Goal: Entertainment & Leisure: Consume media (video, audio)

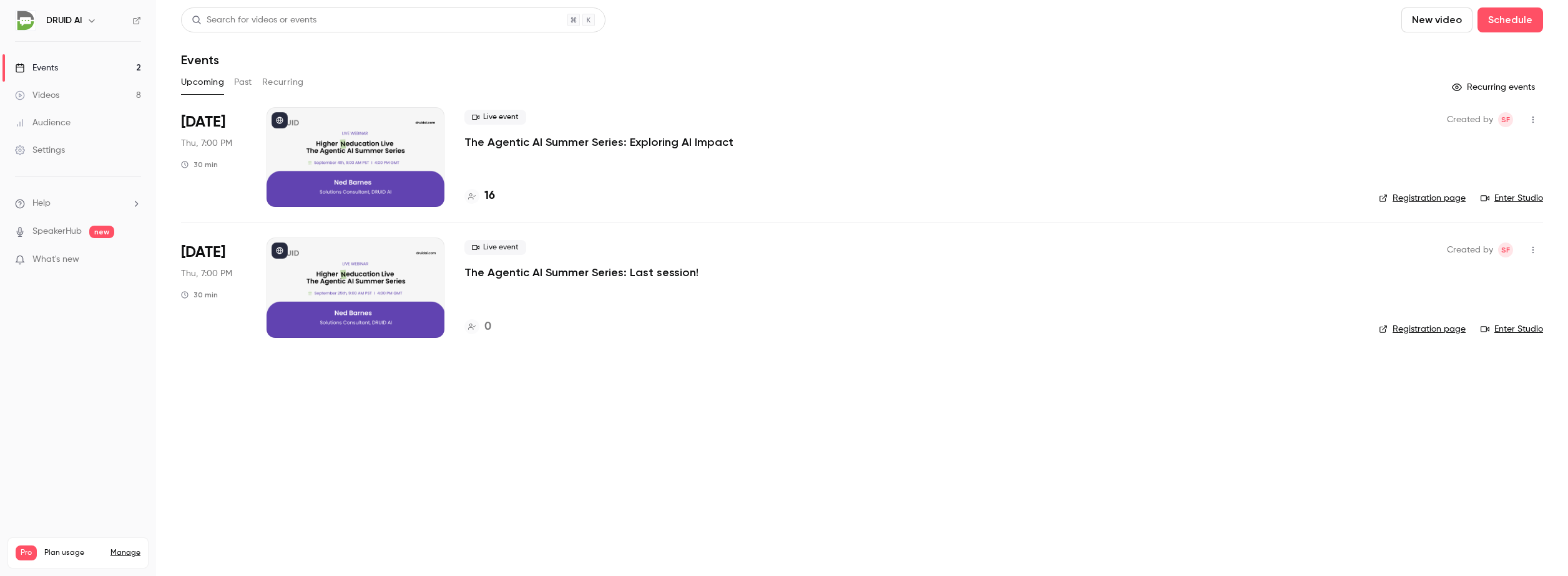
click at [1408, 195] on link "Registration page" at bounding box center [1421, 198] width 87 height 13
click at [1516, 196] on link "Enter Studio" at bounding box center [1512, 198] width 62 height 13
drag, startPoint x: 216, startPoint y: 446, endPoint x: 213, endPoint y: 433, distance: 13.3
click at [215, 443] on main "Search for videos or events New video Schedule Events Upcoming Past Recurring R…" at bounding box center [862, 288] width 1411 height 576
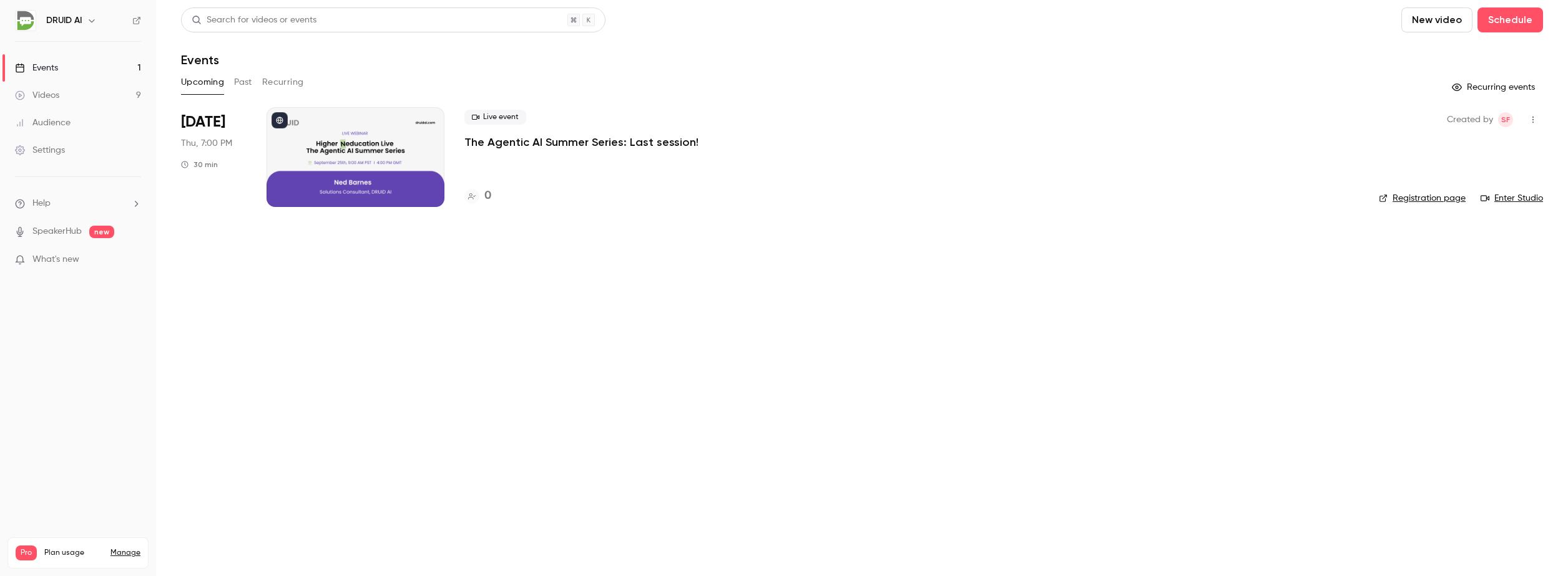
click at [237, 84] on button "Past" at bounding box center [243, 82] width 18 height 20
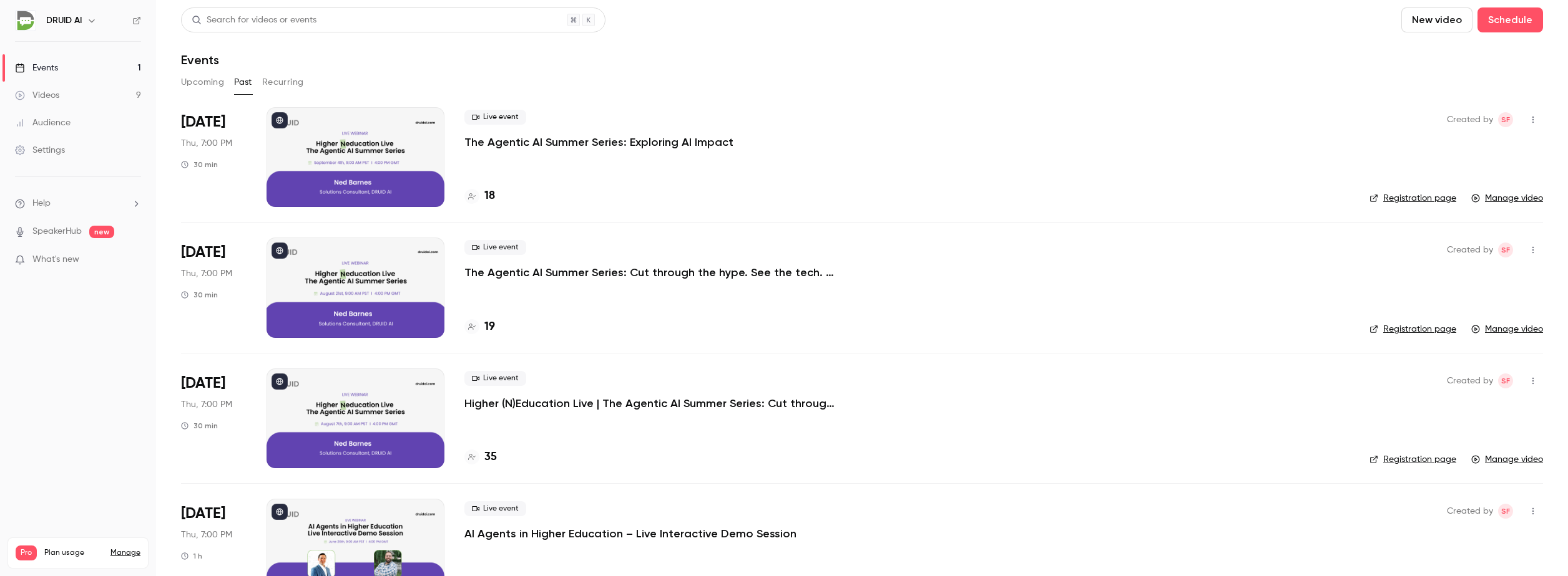
click at [343, 139] on div at bounding box center [356, 157] width 178 height 100
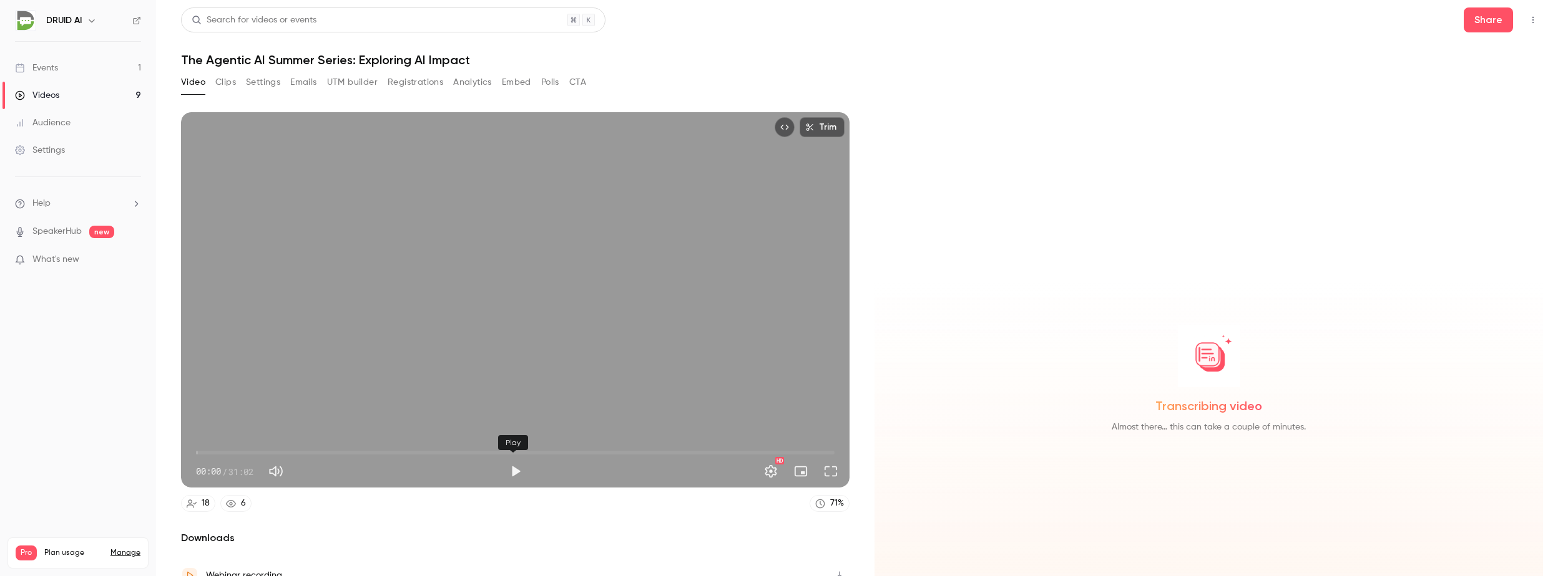
click at [513, 468] on button "Play" at bounding box center [515, 471] width 25 height 25
click at [671, 542] on h2 "Downloads" at bounding box center [515, 538] width 669 height 15
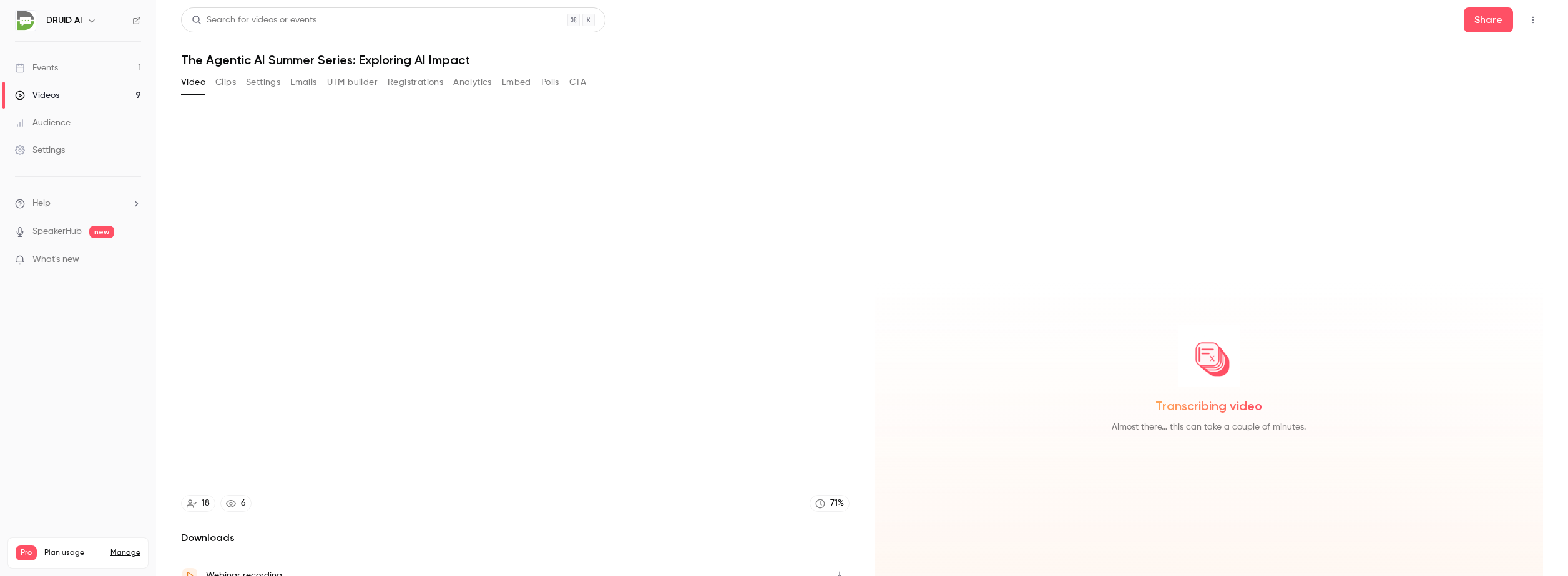
click at [570, 528] on div "Trim 00:35 00:35 / 31:02 HD 18 6 71 % Downloads Webinar recording Local speaker…" at bounding box center [515, 394] width 669 height 565
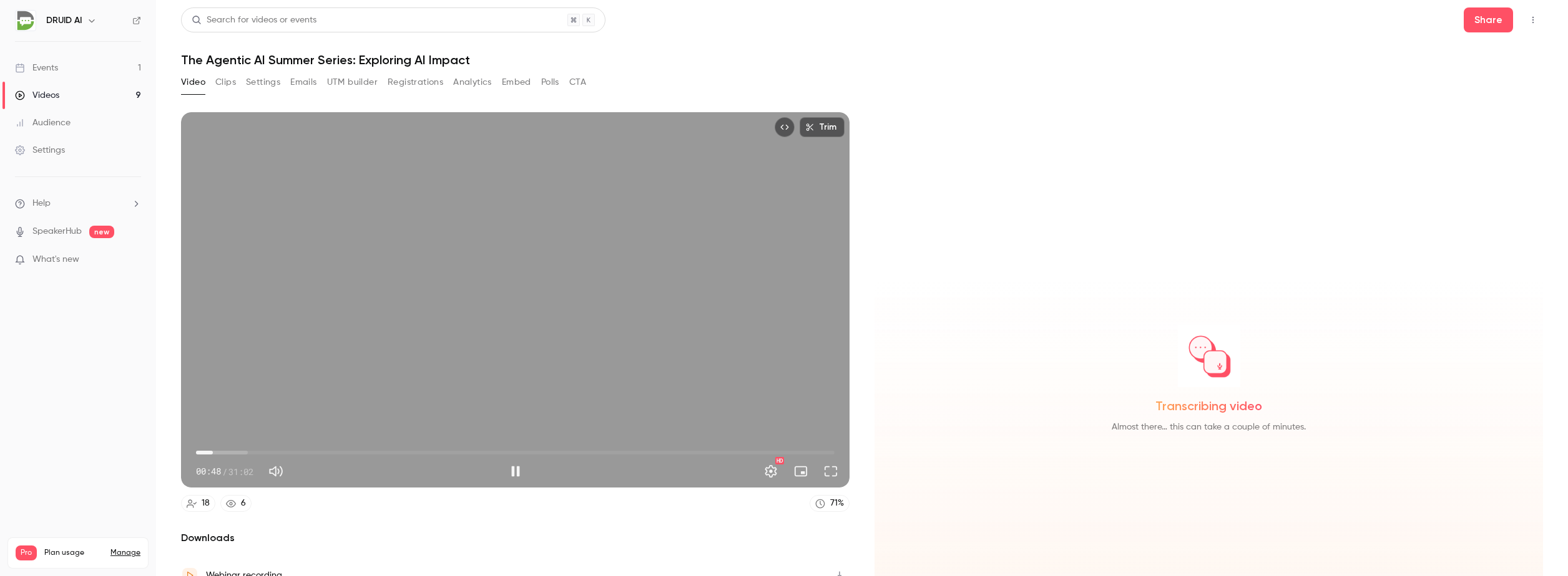
click at [476, 319] on div "Trim 00:48 00:48 / 31:02 HD" at bounding box center [515, 300] width 669 height 375
type input "****"
